Goal: Task Accomplishment & Management: Use online tool/utility

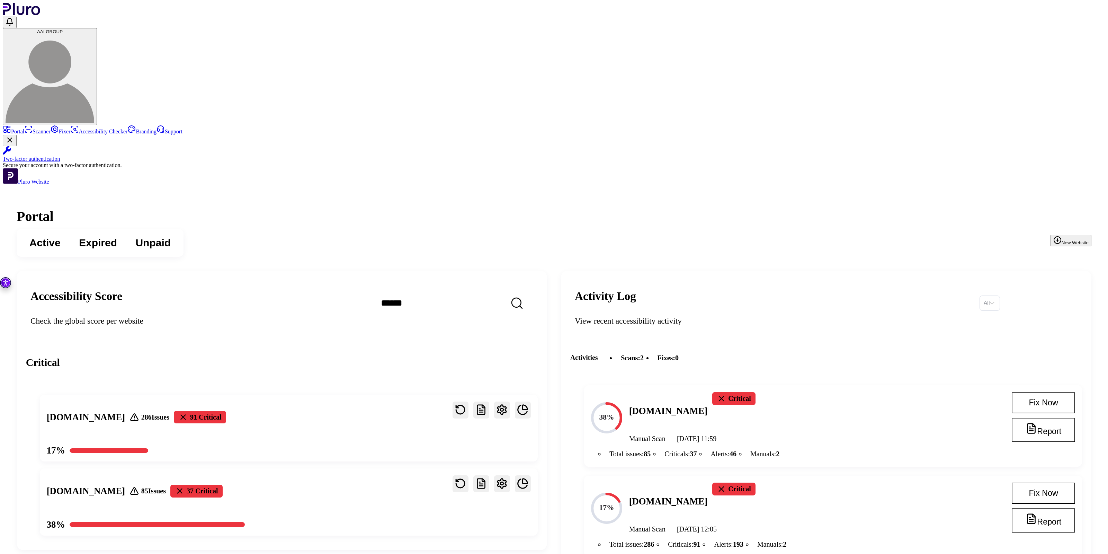
click at [1051, 235] on button "New Website" at bounding box center [1071, 240] width 41 height 11
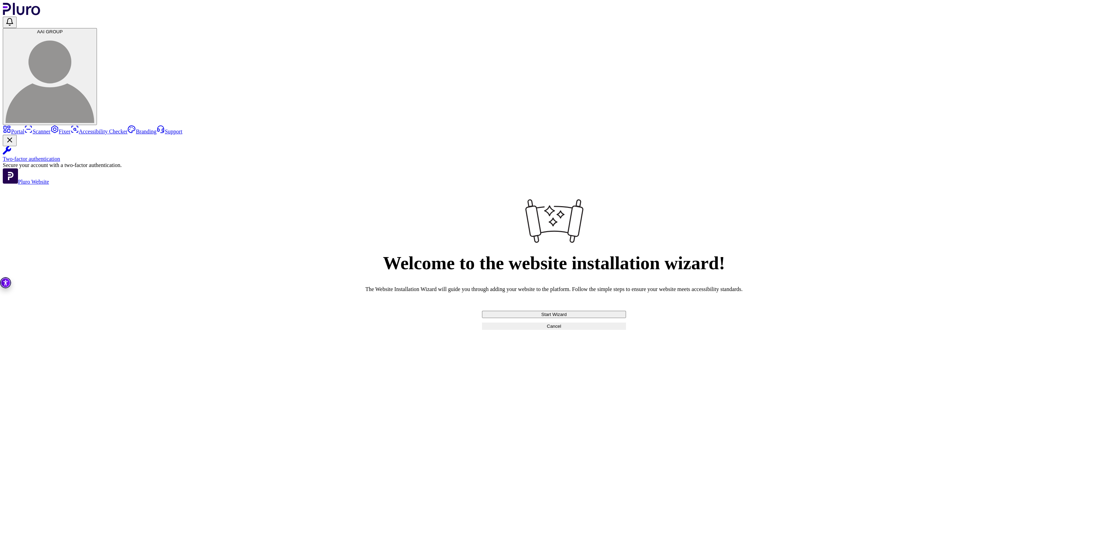
click at [621, 318] on button "Start Wizard" at bounding box center [554, 314] width 144 height 7
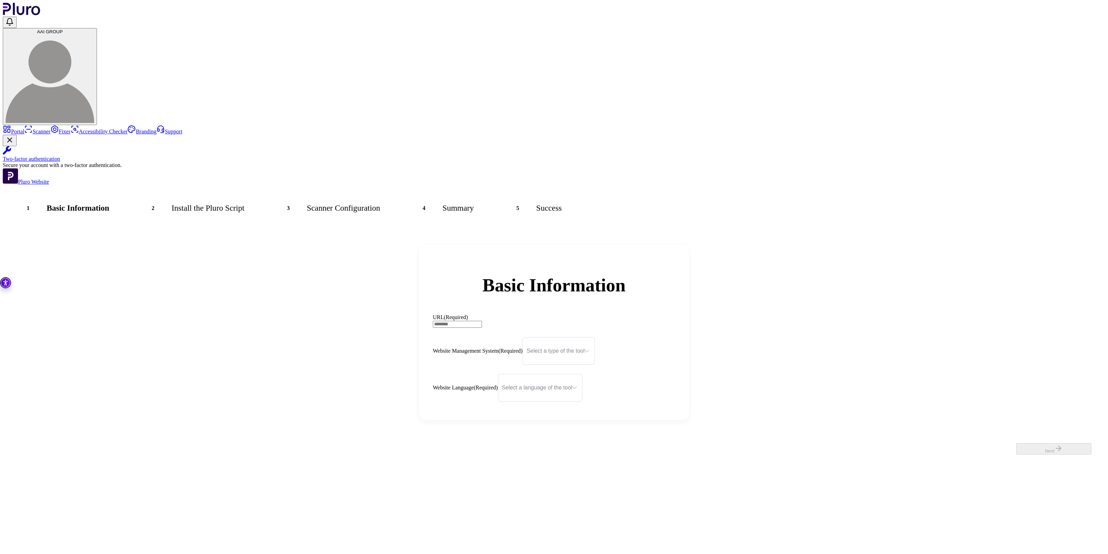
click at [482, 321] on input "URL (Required)" at bounding box center [457, 324] width 49 height 7
click at [449, 316] on div "Basic Information URL (Required) Website Management System (Required) Select a …" at bounding box center [554, 332] width 1103 height 203
click at [568, 337] on input "Website Management System" at bounding box center [556, 344] width 58 height 15
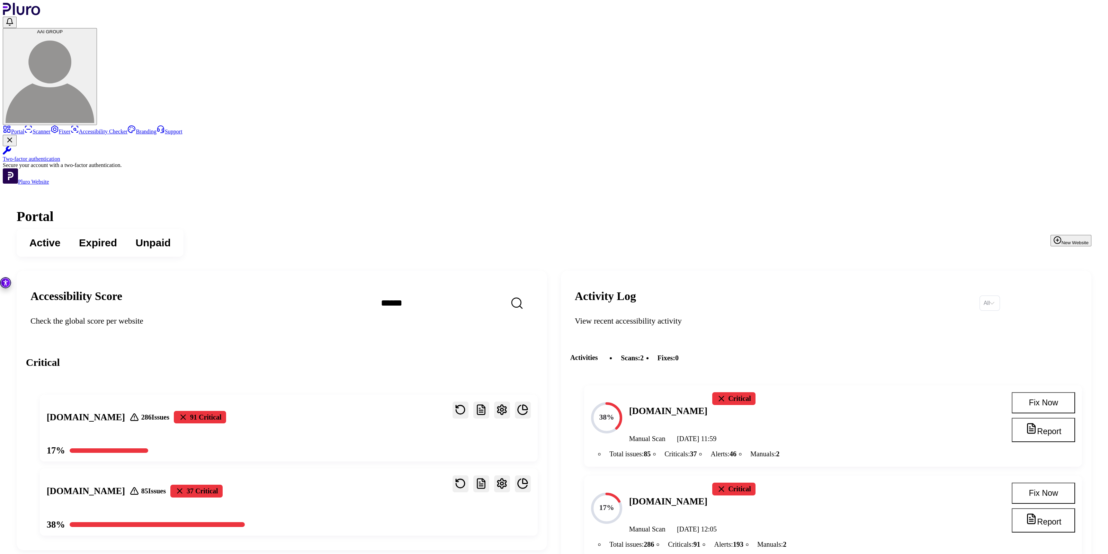
click at [688, 392] on div "38% infofree.com Critical Manual Scan 18.09.2025 at 11:59" at bounding box center [792, 417] width 403 height 51
click at [689, 405] on h4 "[DOMAIN_NAME]" at bounding box center [668, 411] width 79 height 13
click at [703, 495] on h4 "[DOMAIN_NAME]" at bounding box center [668, 501] width 79 height 13
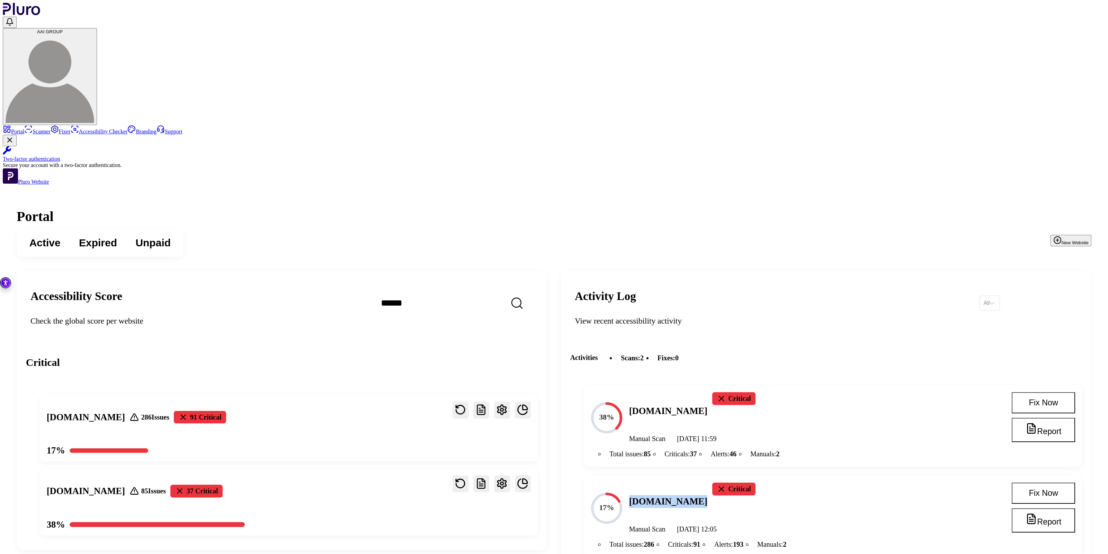
copy h4 "[DOMAIN_NAME]"
click at [1032, 392] on button "Fix Now" at bounding box center [1043, 402] width 63 height 21
click at [117, 236] on span "Expired" at bounding box center [98, 243] width 38 height 14
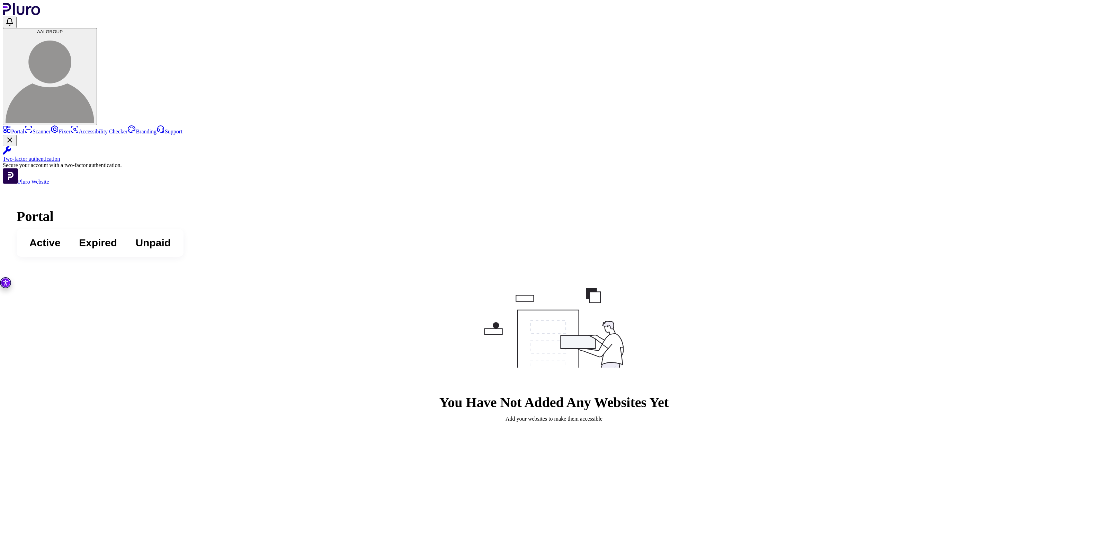
click at [61, 236] on span "Active" at bounding box center [44, 243] width 31 height 14
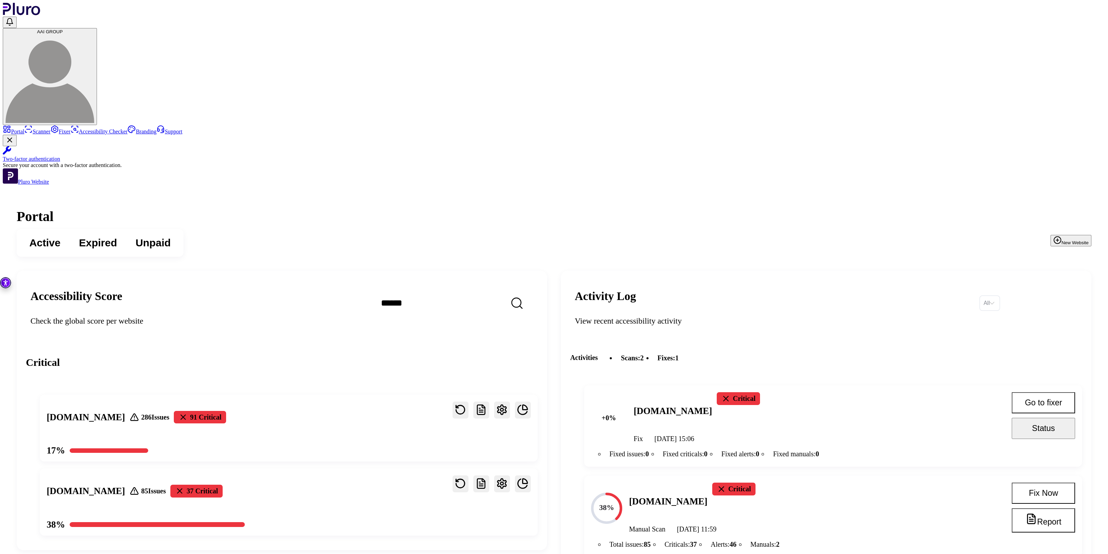
click at [709, 405] on h4 "[DOMAIN_NAME]" at bounding box center [673, 411] width 79 height 13
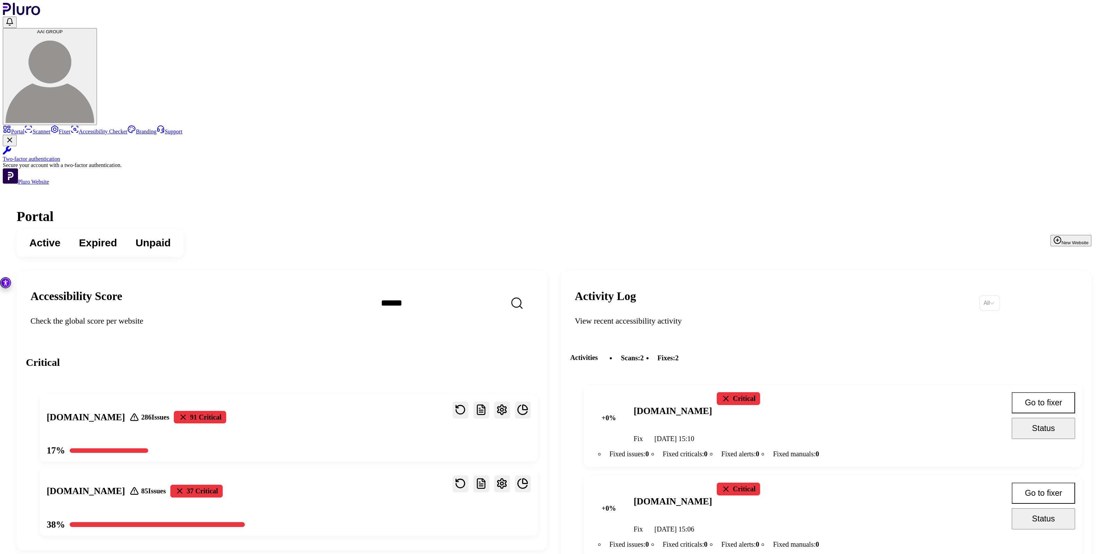
click at [709, 405] on h4 "[DOMAIN_NAME]" at bounding box center [673, 411] width 79 height 13
click at [705, 495] on h4 "[DOMAIN_NAME]" at bounding box center [673, 501] width 79 height 13
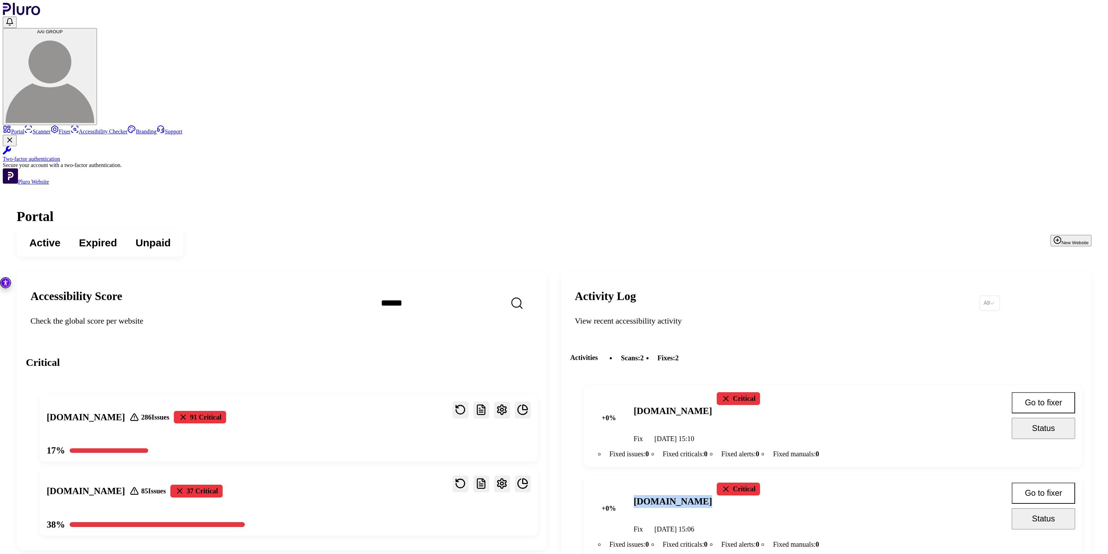
click at [705, 495] on h4 "[DOMAIN_NAME]" at bounding box center [673, 501] width 79 height 13
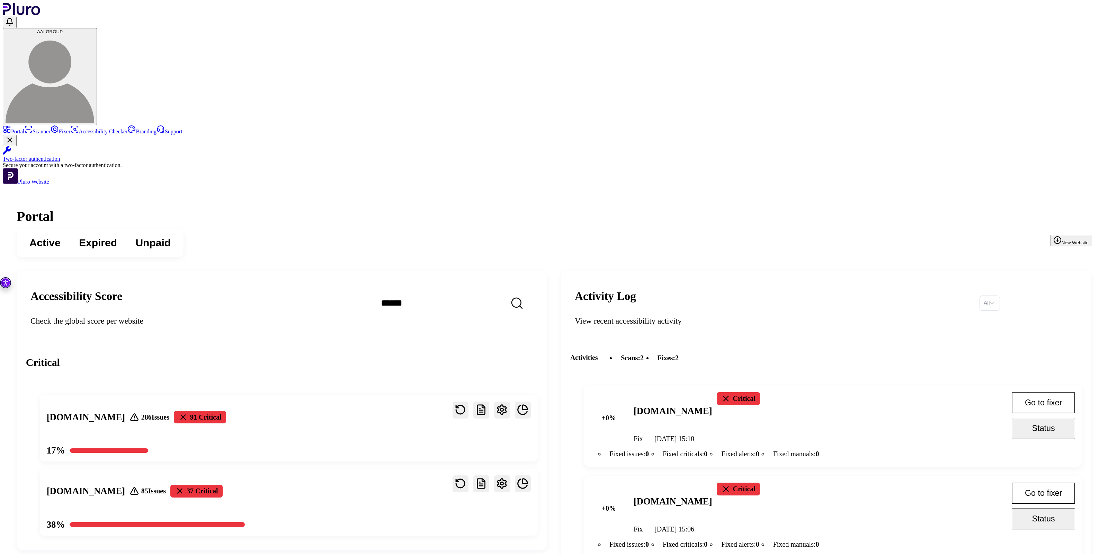
click at [1034, 418] on button "Status" at bounding box center [1043, 428] width 63 height 21
click at [1041, 418] on button "Status" at bounding box center [1043, 428] width 63 height 21
